Goal: Find specific page/section: Find specific page/section

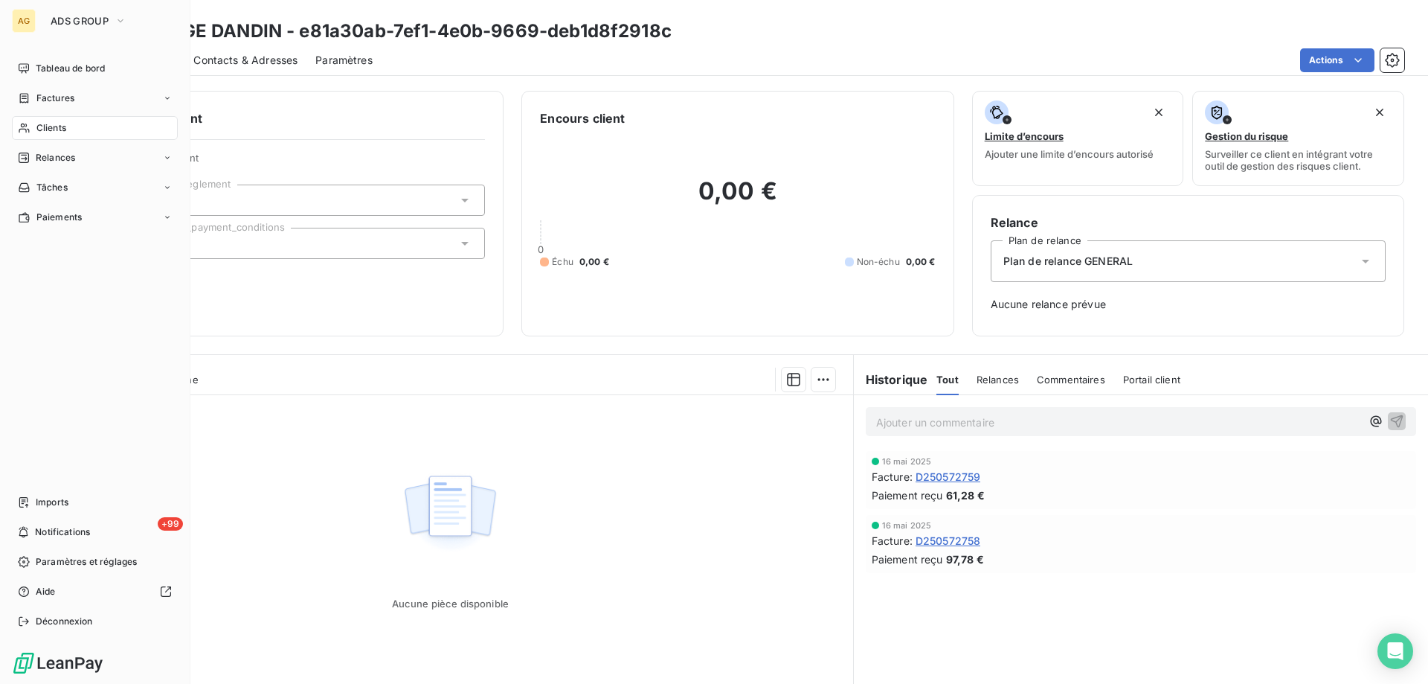
click at [52, 127] on span "Clients" at bounding box center [51, 127] width 30 height 13
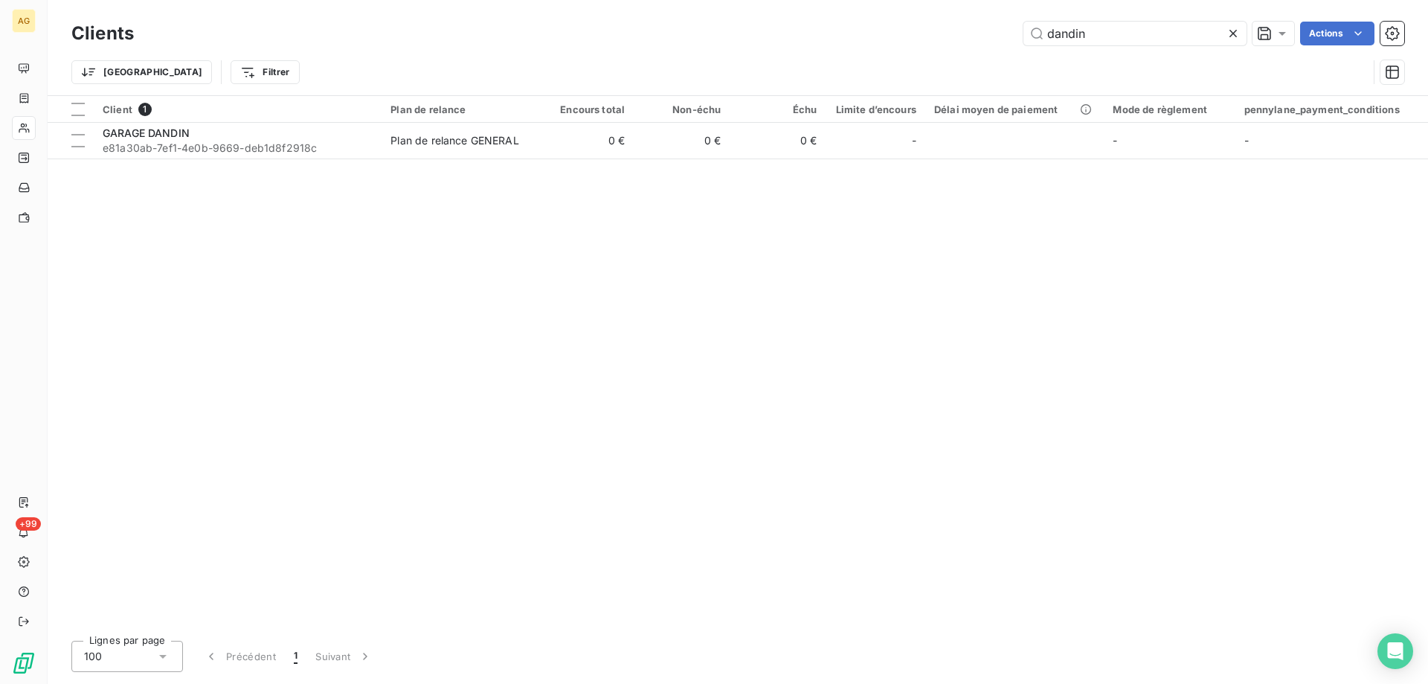
drag, startPoint x: 1108, startPoint y: 43, endPoint x: 968, endPoint y: 38, distance: 140.7
click at [968, 38] on div "dandin Actions" at bounding box center [778, 34] width 1253 height 24
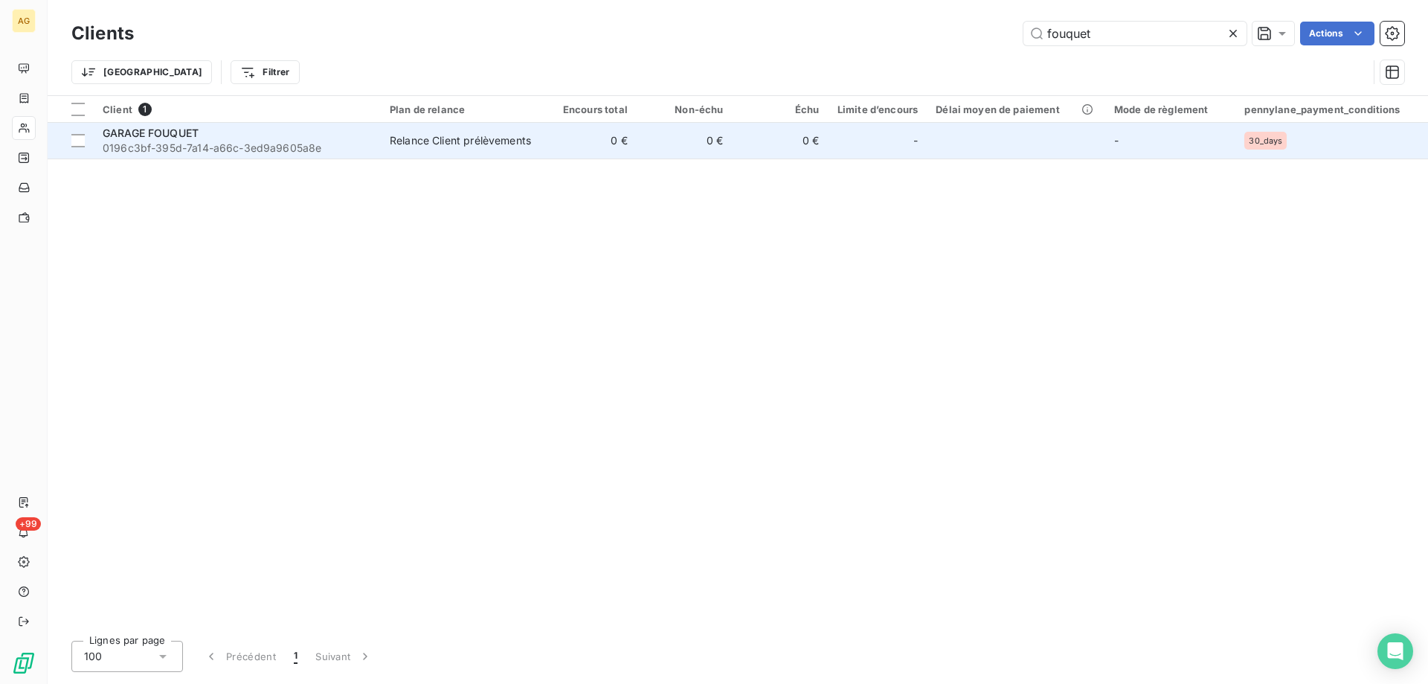
type input "fouquet"
click at [137, 144] on span "0196c3bf-395d-7a14-a66c-3ed9a9605a8e" at bounding box center [237, 148] width 269 height 15
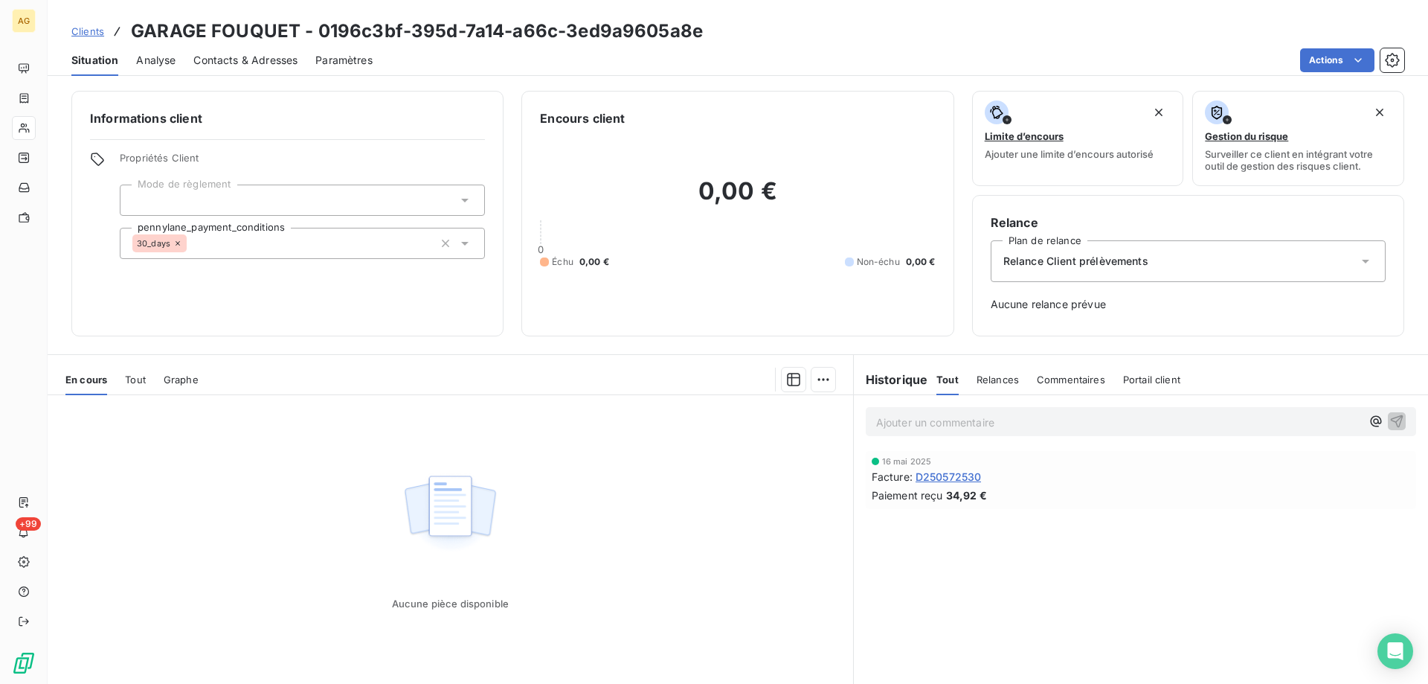
click at [135, 378] on span "Tout" at bounding box center [135, 379] width 21 height 12
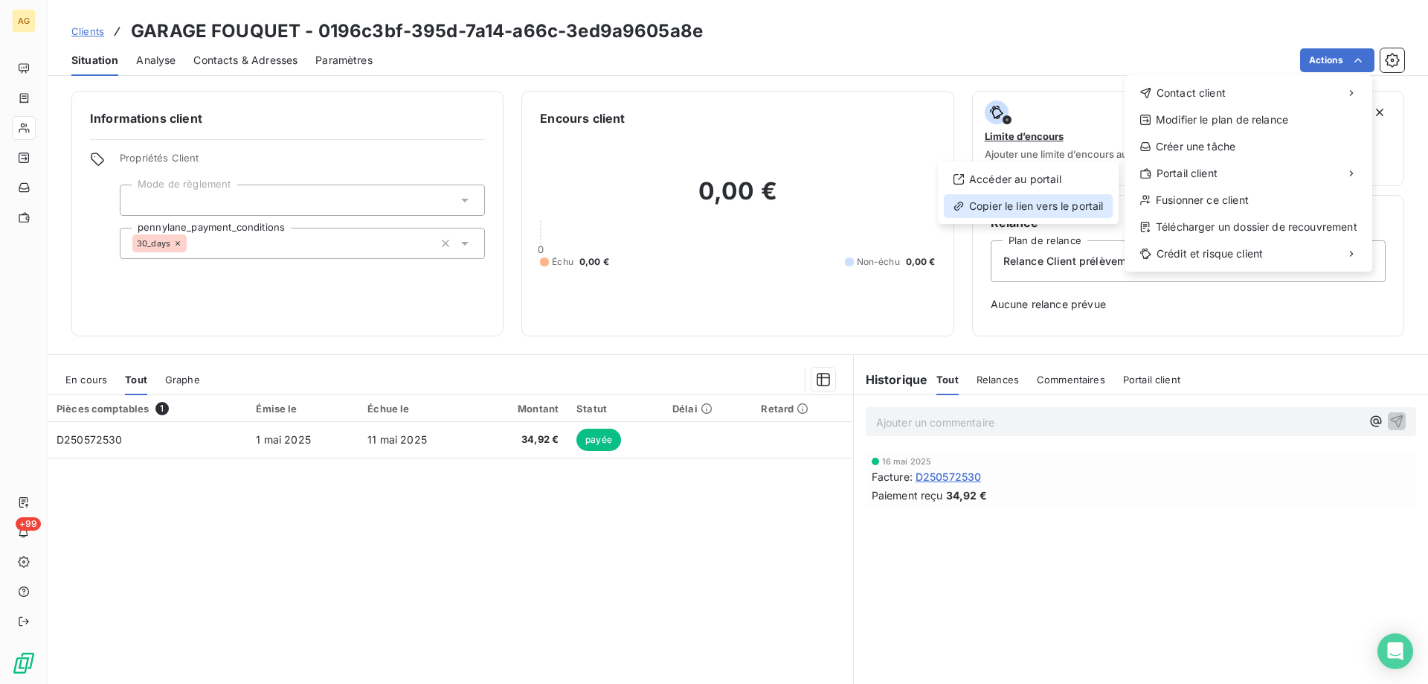
click at [1063, 209] on div "Copier le lien vers le portail" at bounding box center [1028, 206] width 169 height 24
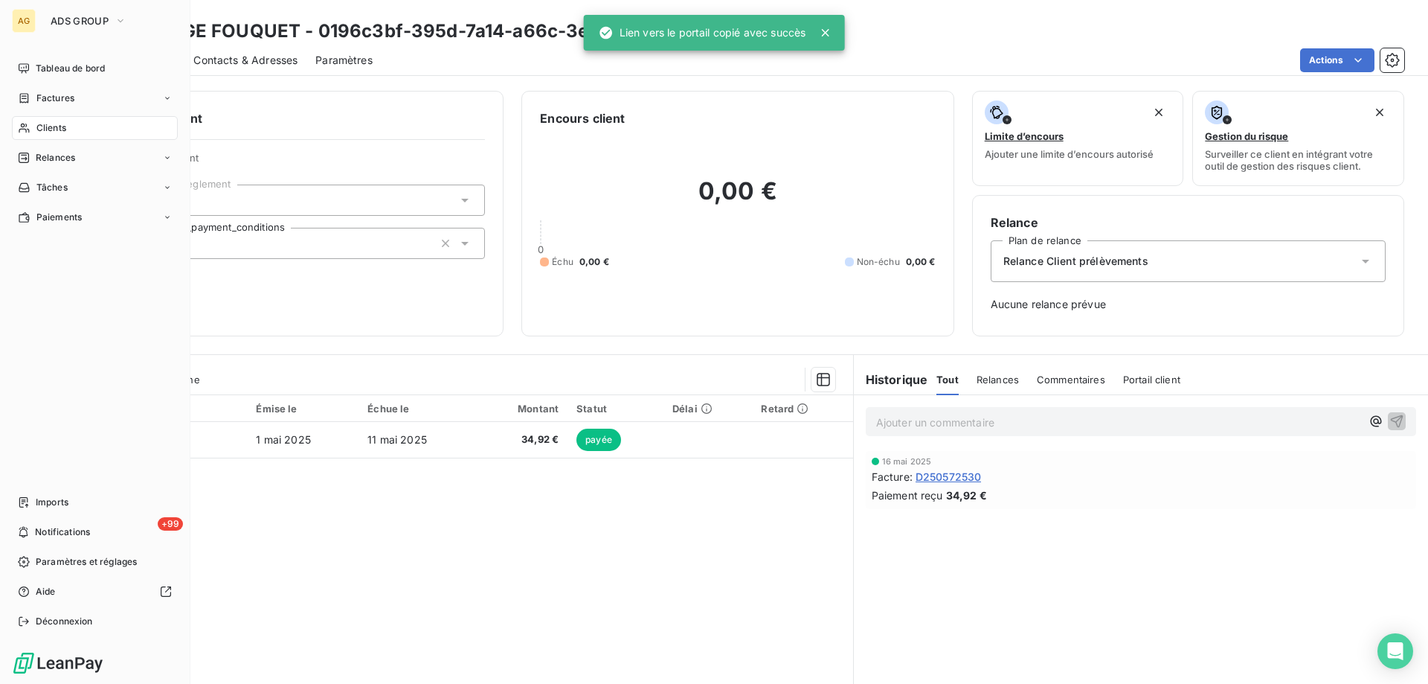
click at [59, 131] on span "Clients" at bounding box center [51, 127] width 30 height 13
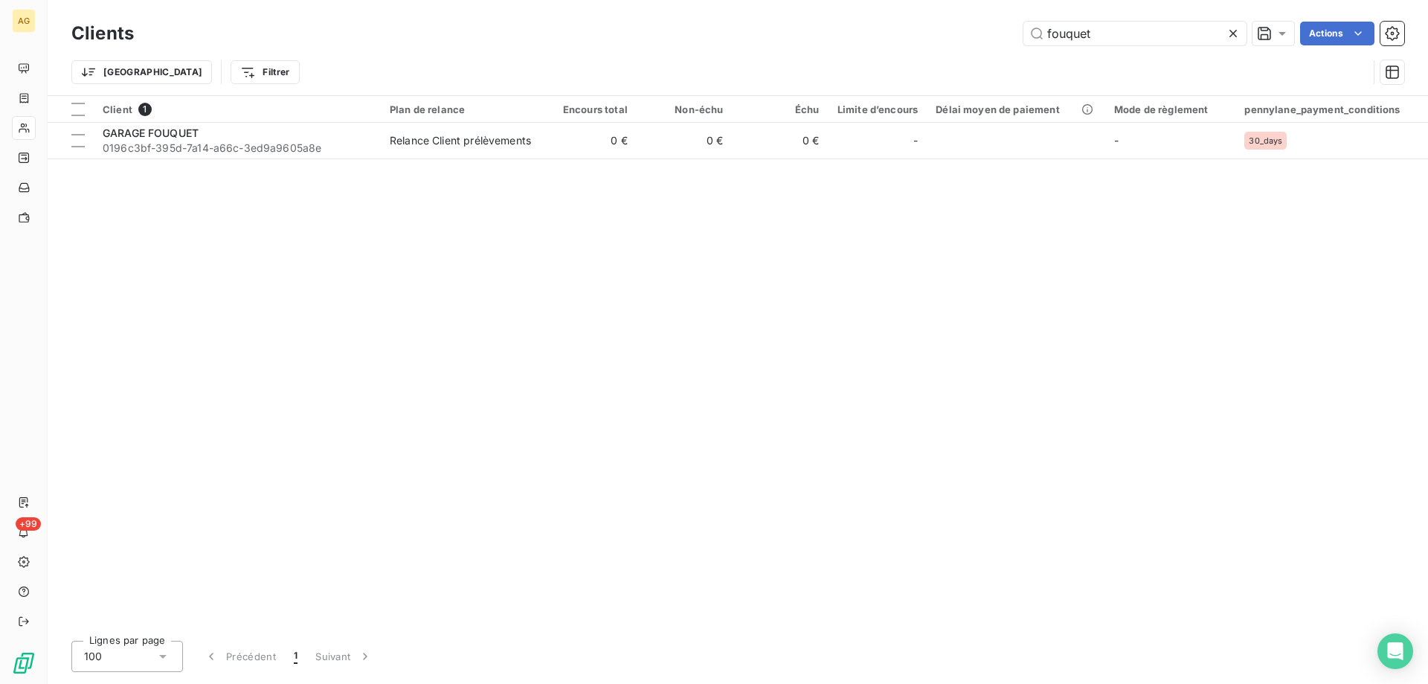
click at [789, 31] on div "fouquet Actions" at bounding box center [778, 34] width 1253 height 24
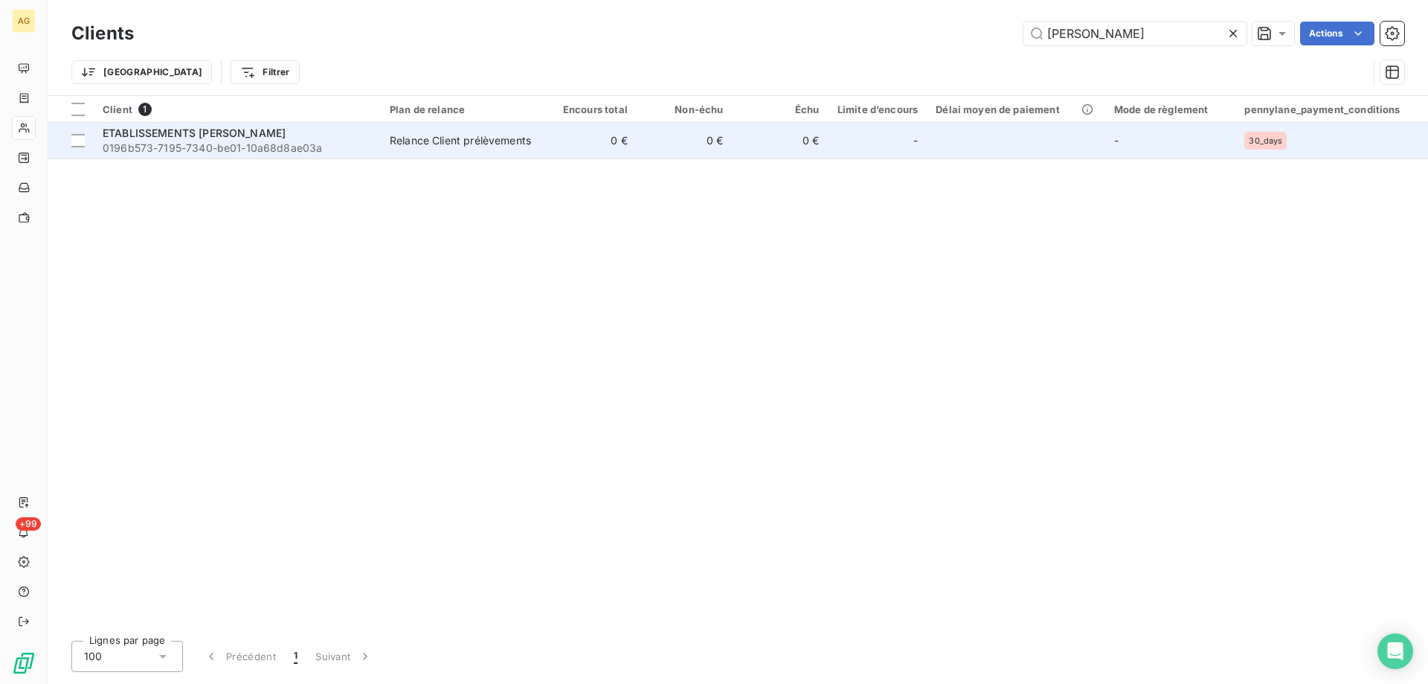
type input "[PERSON_NAME]"
click at [231, 135] on span "ETABLISSEMENTS [PERSON_NAME]" at bounding box center [194, 132] width 183 height 13
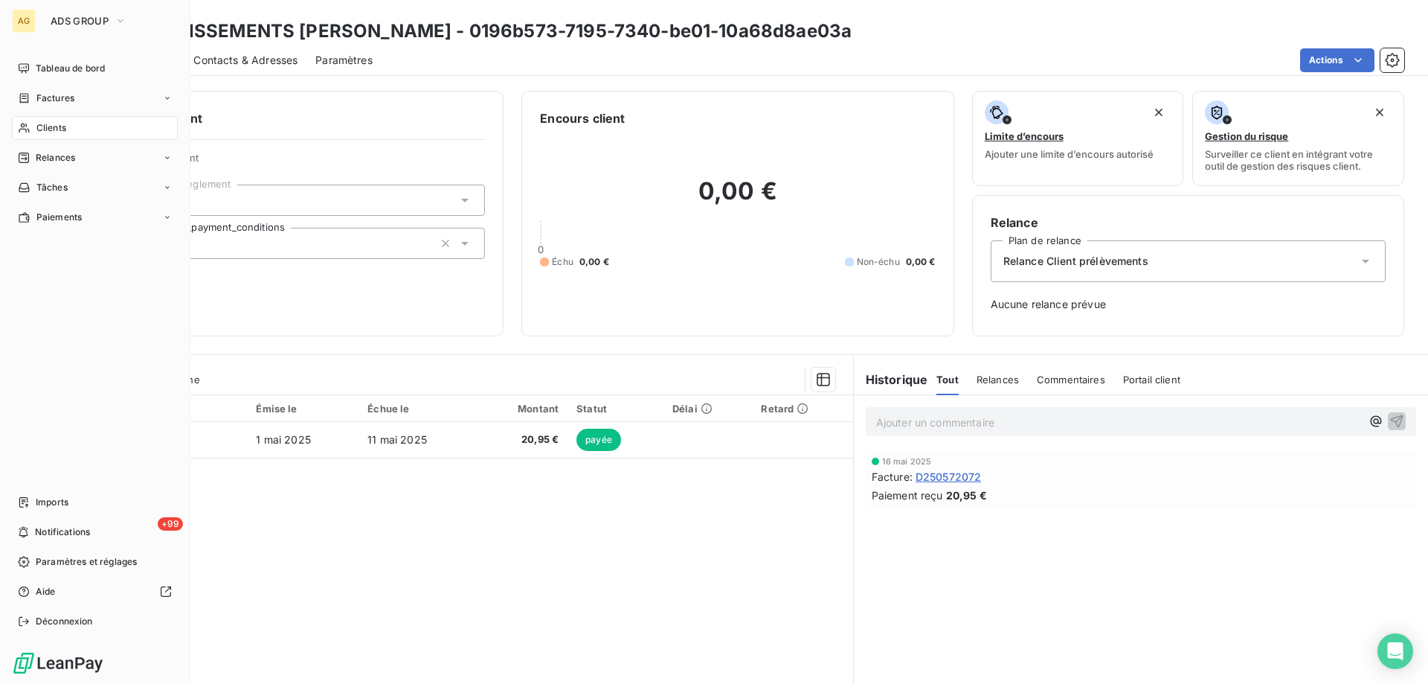
click at [50, 127] on span "Clients" at bounding box center [51, 127] width 30 height 13
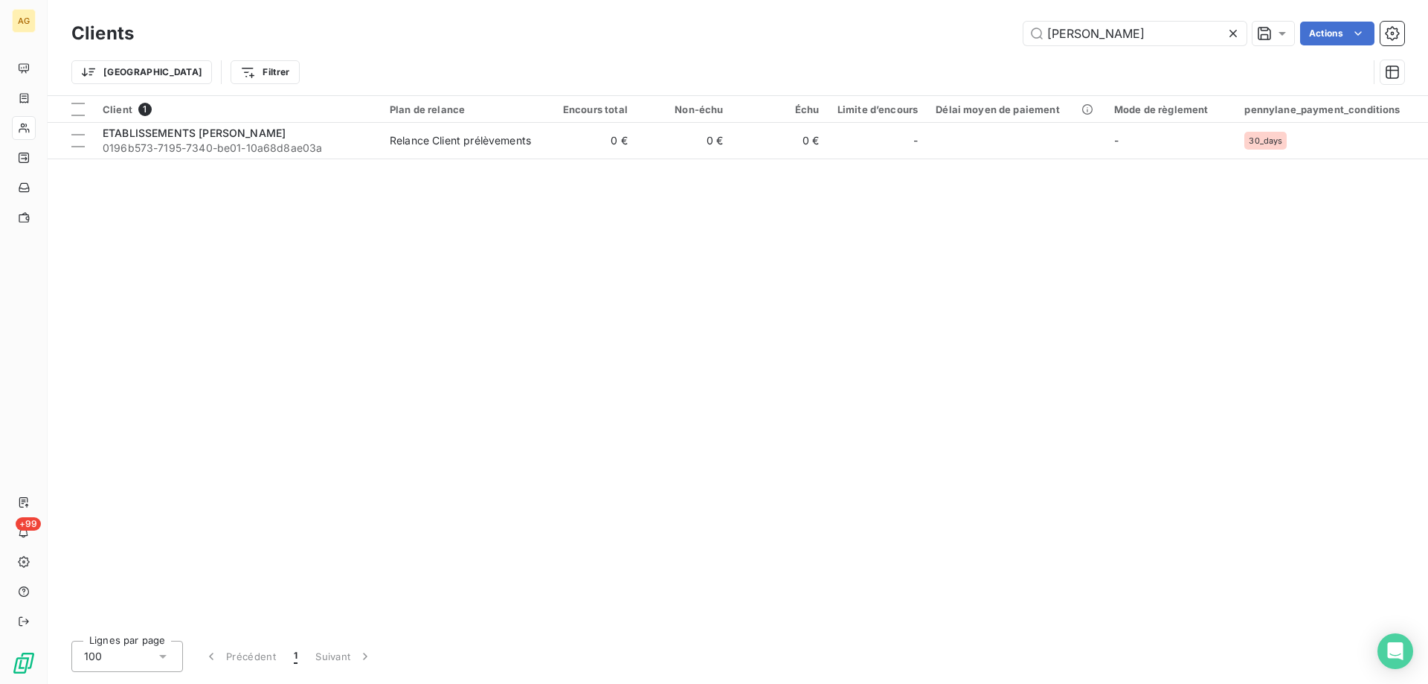
drag, startPoint x: 1125, startPoint y: 39, endPoint x: 835, endPoint y: 65, distance: 290.6
click at [835, 65] on div "Clients [PERSON_NAME] Actions Trier Filtrer" at bounding box center [737, 56] width 1333 height 77
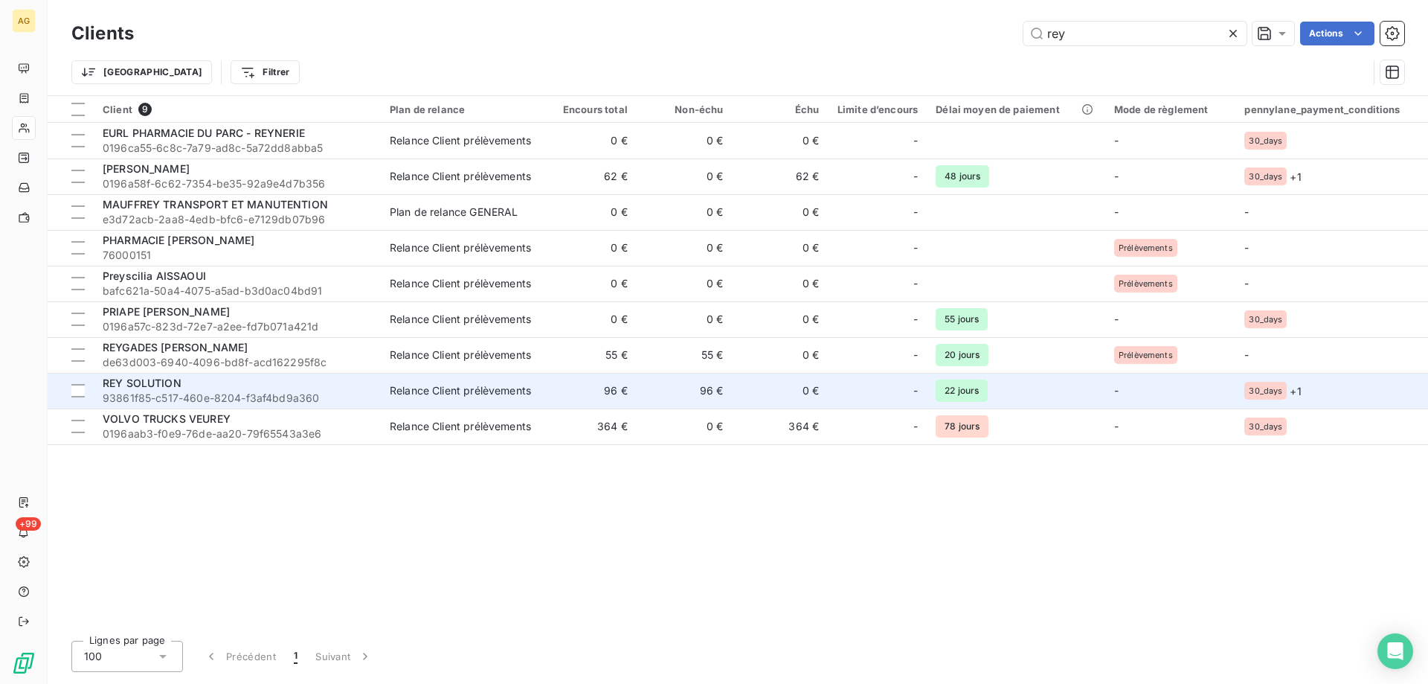
type input "rey"
click at [186, 382] on div "REY SOLUTION" at bounding box center [237, 383] width 269 height 15
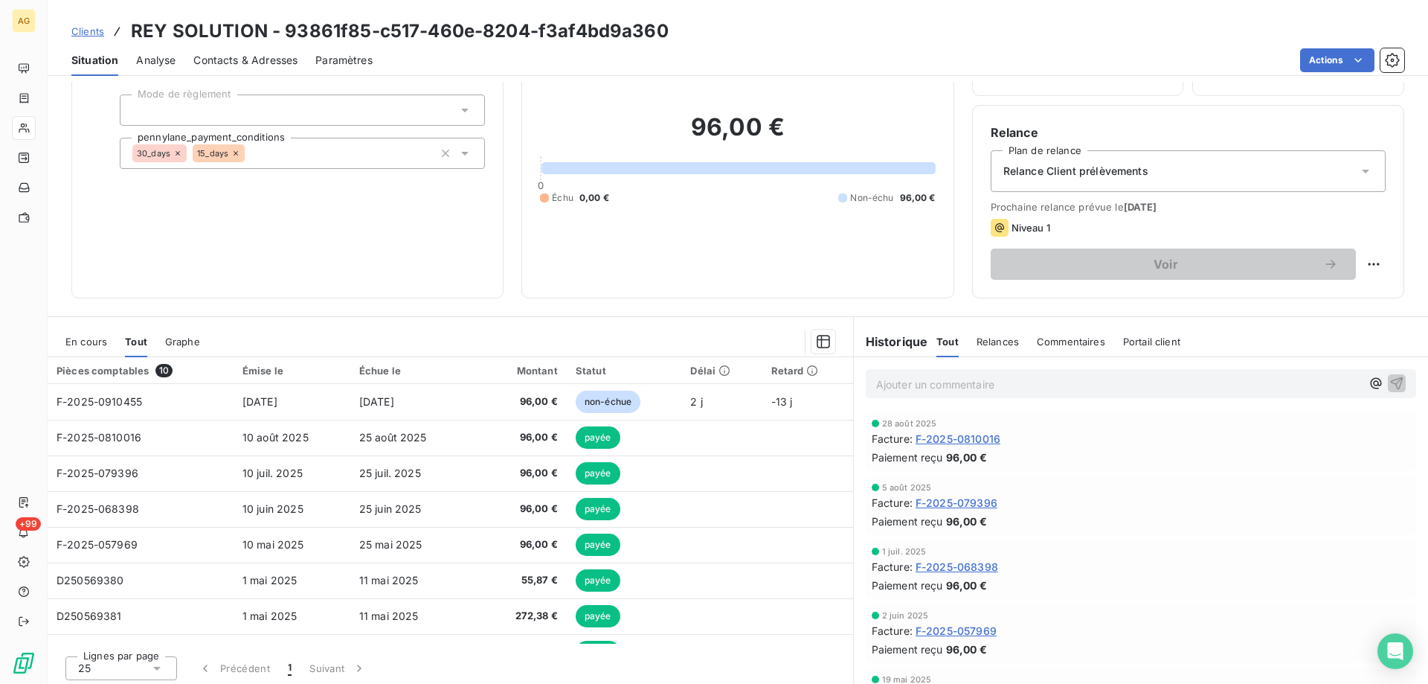
scroll to position [94, 0]
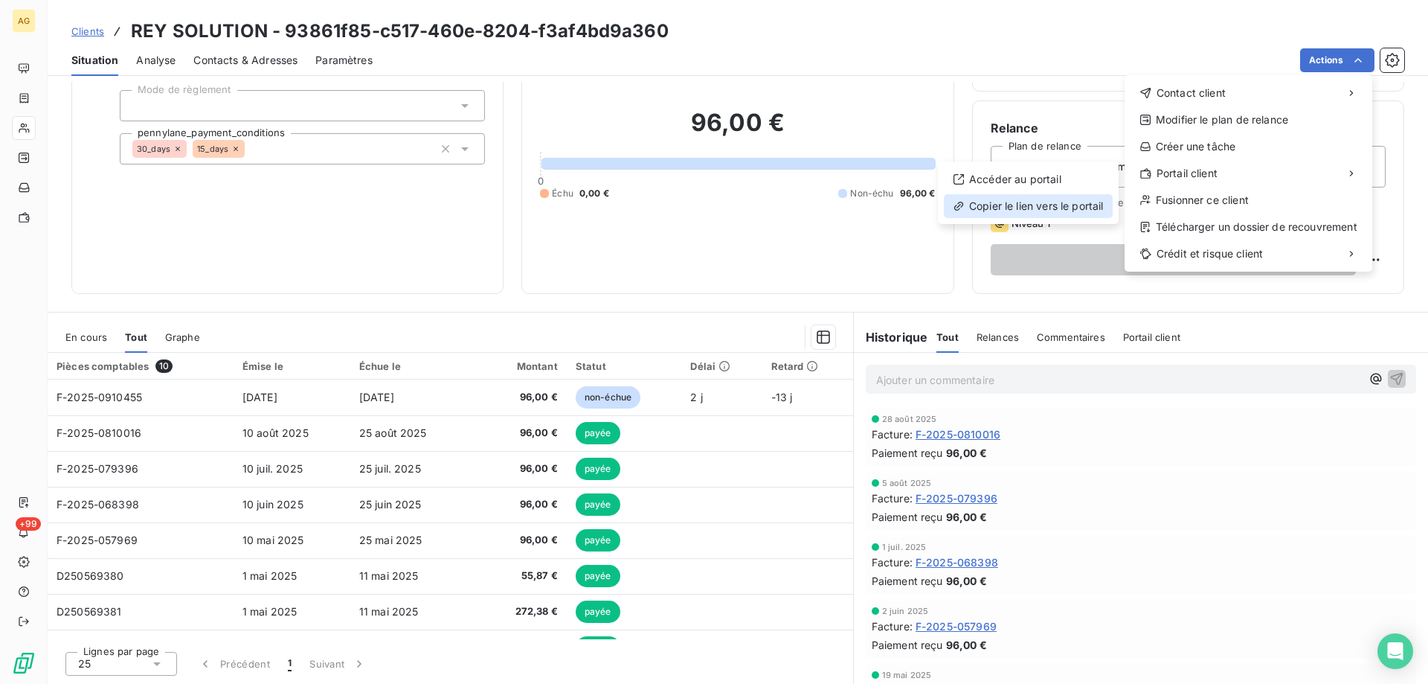
click at [984, 214] on div "Copier le lien vers le portail" at bounding box center [1028, 206] width 169 height 24
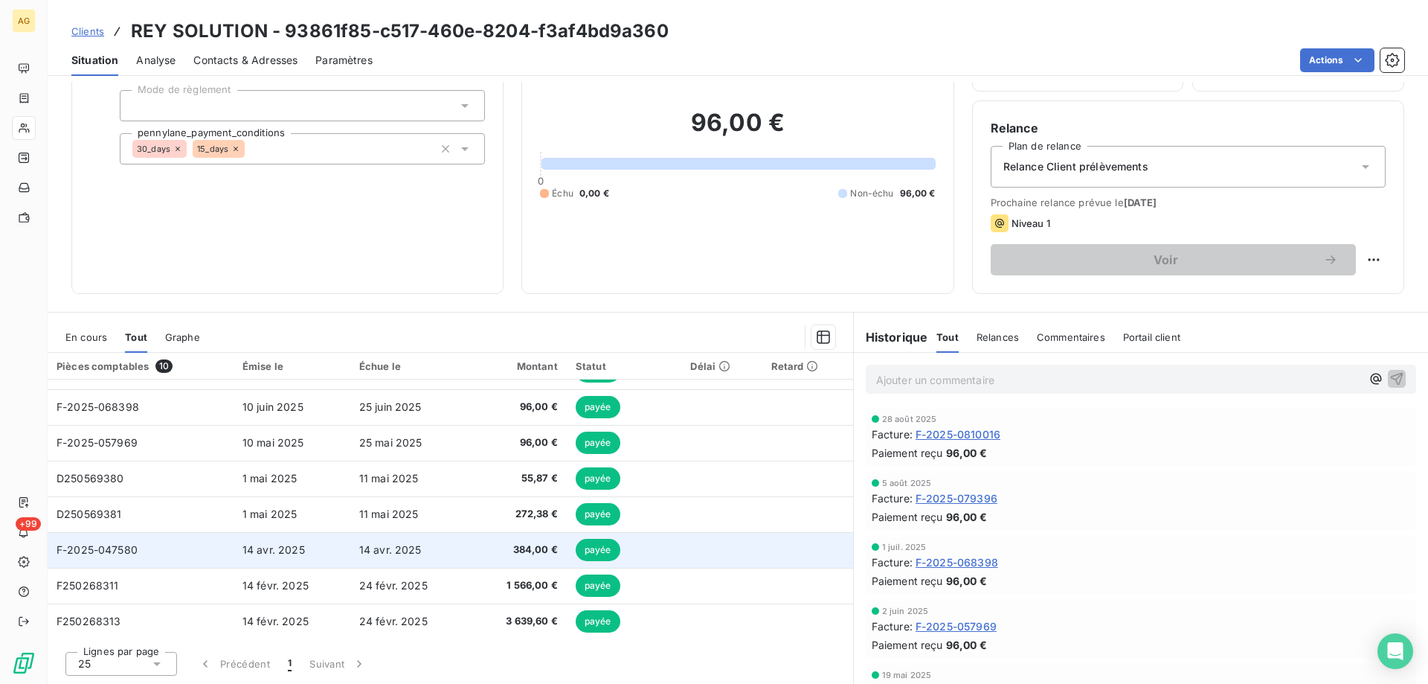
scroll to position [98, 0]
